Goal: Check status: Check status

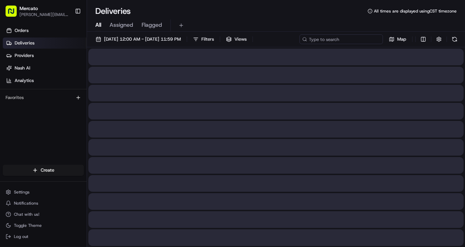
click at [300, 44] on input at bounding box center [342, 39] width 84 height 10
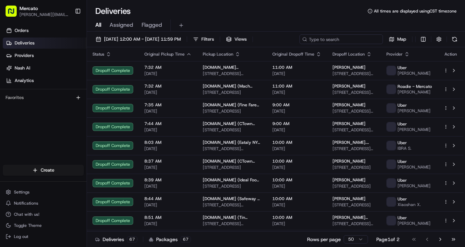
click at [300, 44] on input at bounding box center [342, 39] width 84 height 10
paste input "job_4nptqRsVdFKJop7MHYYsrG"
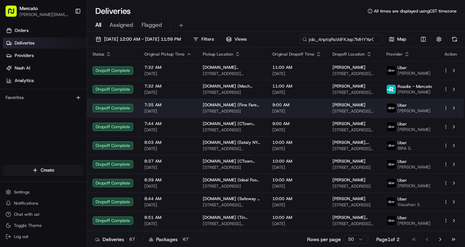
scroll to position [0, 19]
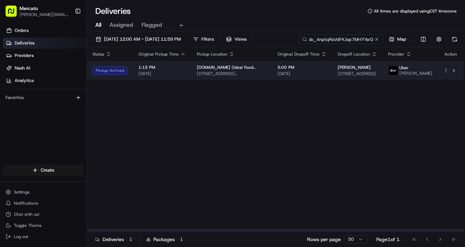
type input "job_4nptqRsVdFKJop7MHYYsrG"
click at [327, 70] on span "5:00 PM" at bounding box center [302, 68] width 49 height 6
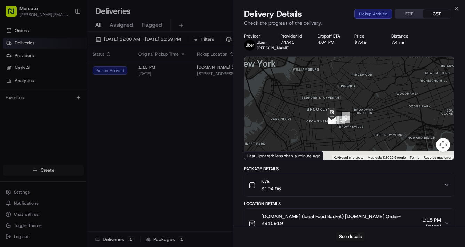
drag, startPoint x: 369, startPoint y: 150, endPoint x: 377, endPoint y: 122, distance: 28.9
click at [381, 121] on div at bounding box center [350, 109] width 210 height 104
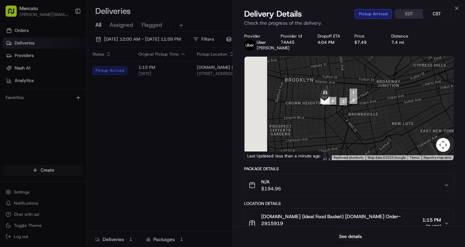
drag, startPoint x: 369, startPoint y: 118, endPoint x: 376, endPoint y: 112, distance: 9.6
click at [376, 112] on div at bounding box center [350, 109] width 210 height 104
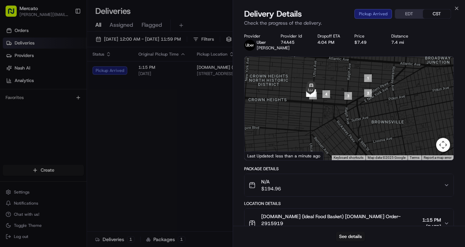
drag, startPoint x: 329, startPoint y: 132, endPoint x: 344, endPoint y: 131, distance: 15.4
click at [344, 131] on div at bounding box center [350, 109] width 210 height 104
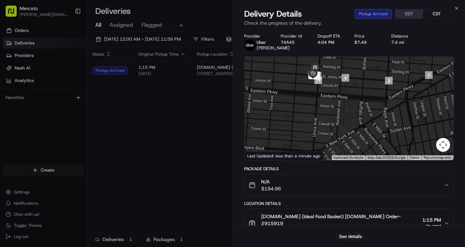
drag, startPoint x: 328, startPoint y: 111, endPoint x: 345, endPoint y: 139, distance: 33.4
click at [345, 139] on div at bounding box center [350, 109] width 210 height 104
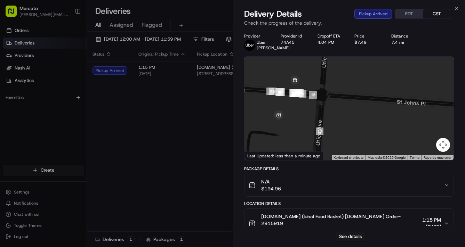
drag, startPoint x: 337, startPoint y: 140, endPoint x: 375, endPoint y: 147, distance: 39.3
click at [374, 147] on div at bounding box center [350, 109] width 210 height 104
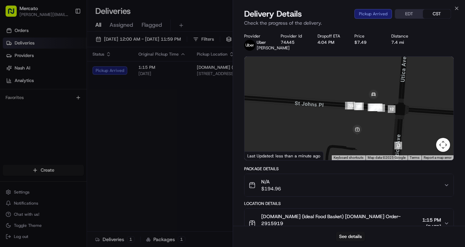
drag, startPoint x: 330, startPoint y: 132, endPoint x: 371, endPoint y: 139, distance: 42.1
click at [371, 139] on div at bounding box center [350, 109] width 210 height 104
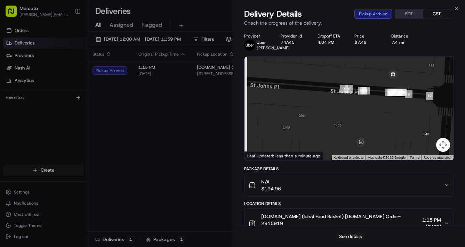
drag, startPoint x: 371, startPoint y: 140, endPoint x: 389, endPoint y: 136, distance: 18.1
click at [389, 136] on div at bounding box center [350, 109] width 210 height 104
click at [329, 103] on div at bounding box center [350, 109] width 210 height 104
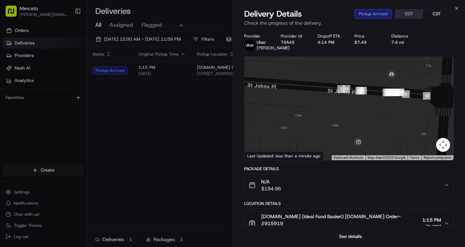
drag, startPoint x: 399, startPoint y: 142, endPoint x: 395, endPoint y: 141, distance: 3.6
click at [395, 141] on div at bounding box center [350, 109] width 210 height 104
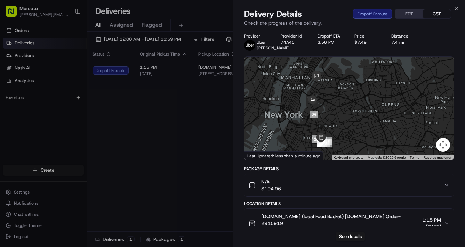
drag, startPoint x: 334, startPoint y: 135, endPoint x: 341, endPoint y: 158, distance: 23.2
click at [341, 158] on div at bounding box center [350, 109] width 210 height 104
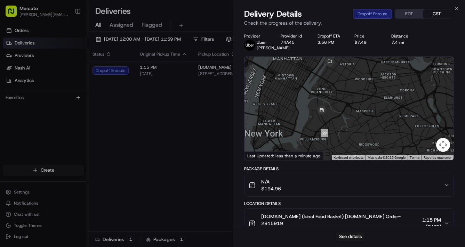
drag, startPoint x: 306, startPoint y: 127, endPoint x: 340, endPoint y: 150, distance: 41.0
click at [340, 150] on div at bounding box center [350, 109] width 210 height 104
